Goal: Transaction & Acquisition: Purchase product/service

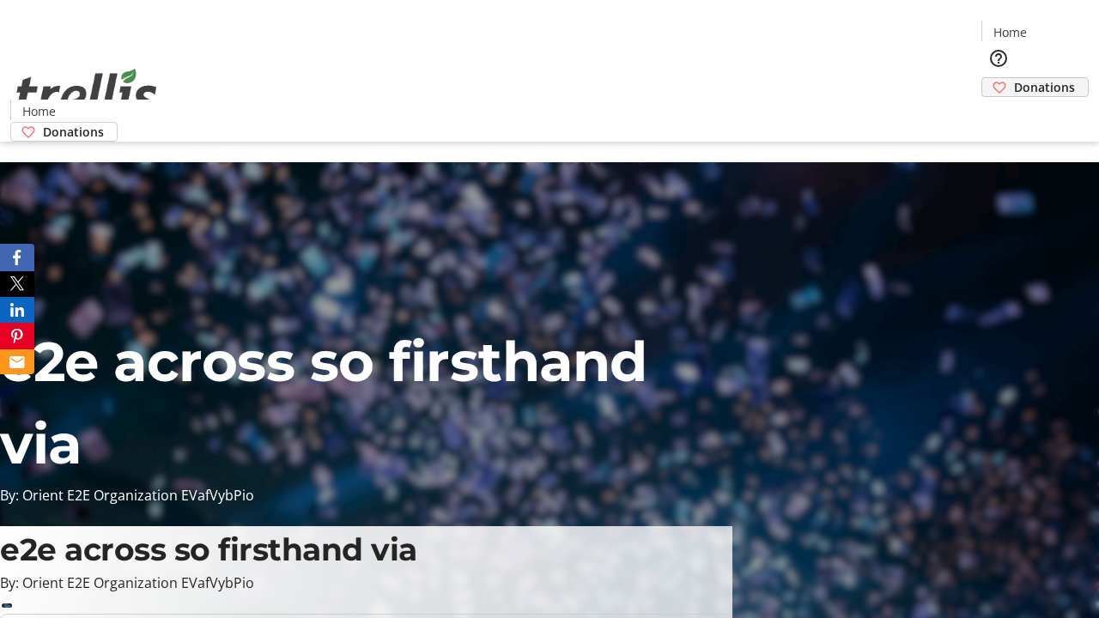
click at [1014, 78] on span "Donations" at bounding box center [1044, 87] width 61 height 18
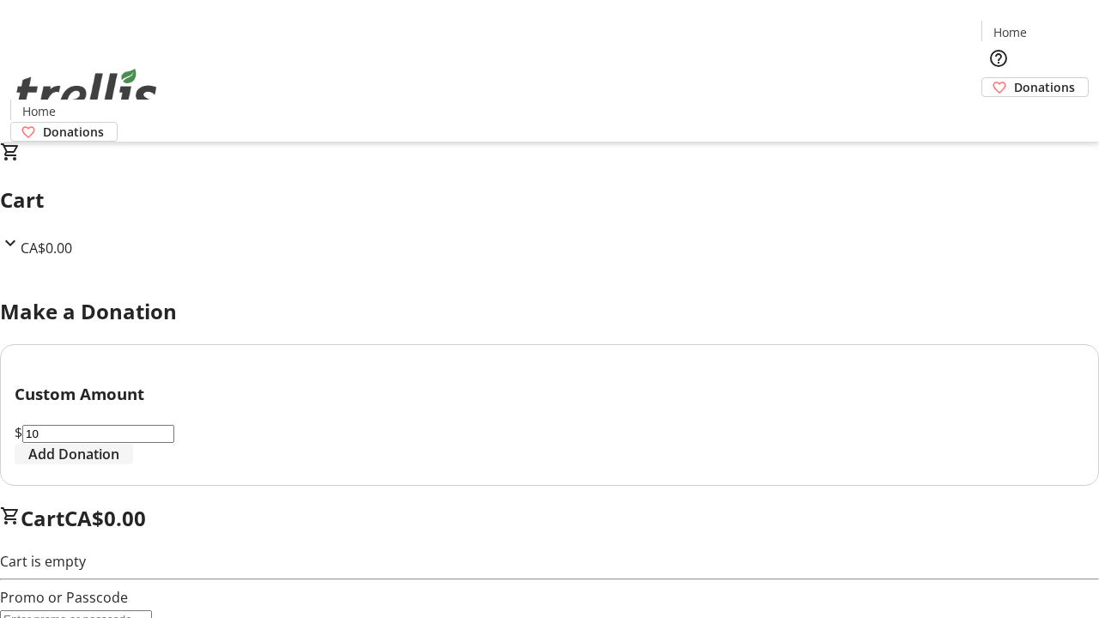
click at [119, 465] on span "Add Donation" at bounding box center [73, 454] width 91 height 21
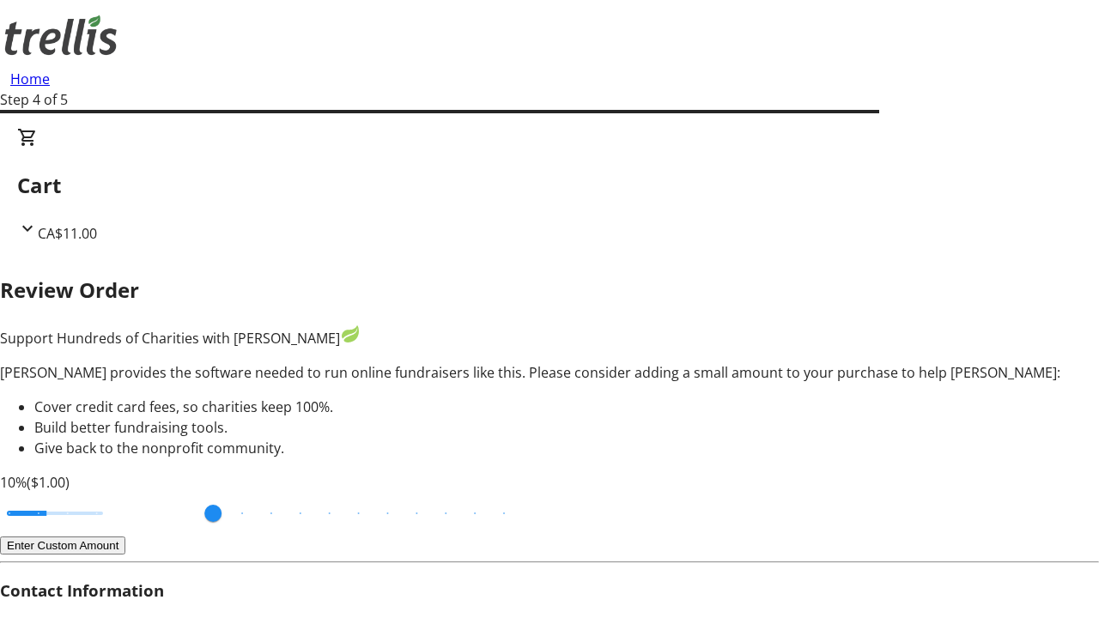
type input "20"
click at [121, 495] on input "Cover fees percentage" at bounding box center [55, 514] width 132 height 38
